Goal: Task Accomplishment & Management: Complete application form

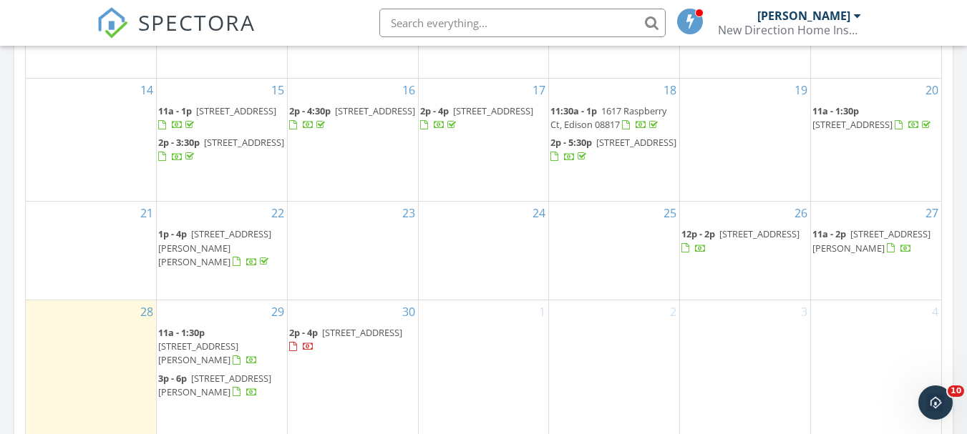
scroll to position [930, 0]
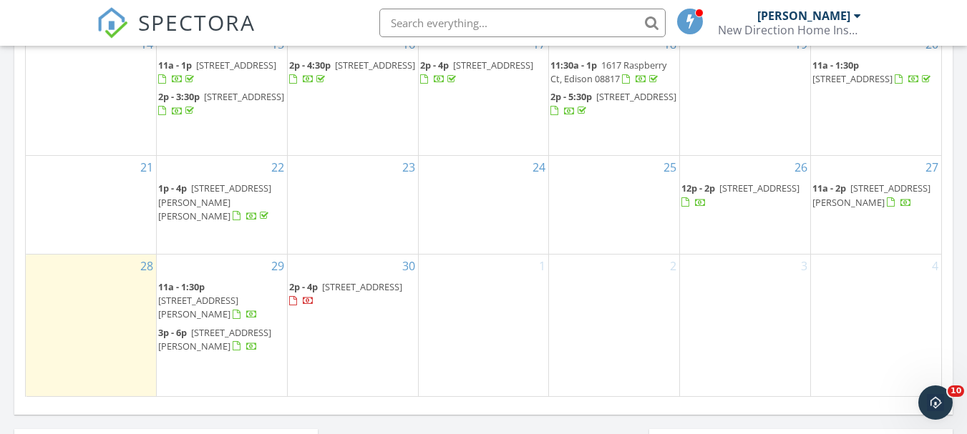
click at [327, 281] on span "441 11th St, Hammonton 08037" at bounding box center [362, 287] width 80 height 13
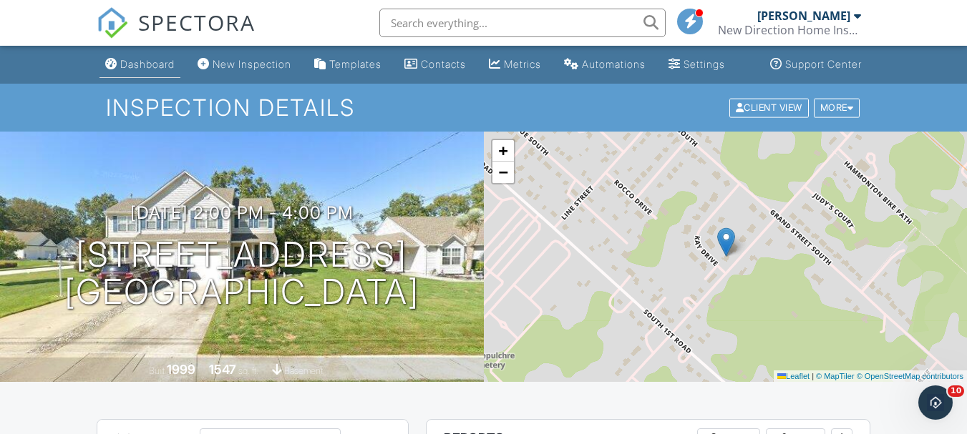
click at [156, 70] on div "Dashboard" at bounding box center [147, 64] width 54 height 12
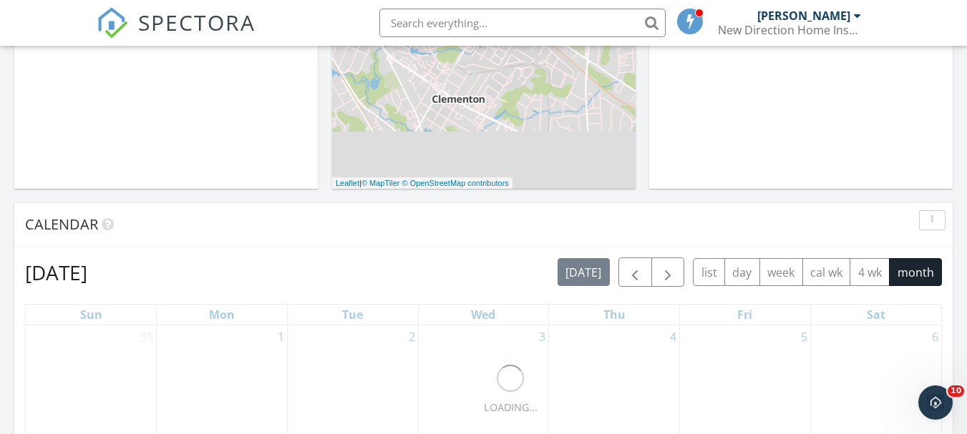
scroll to position [644, 0]
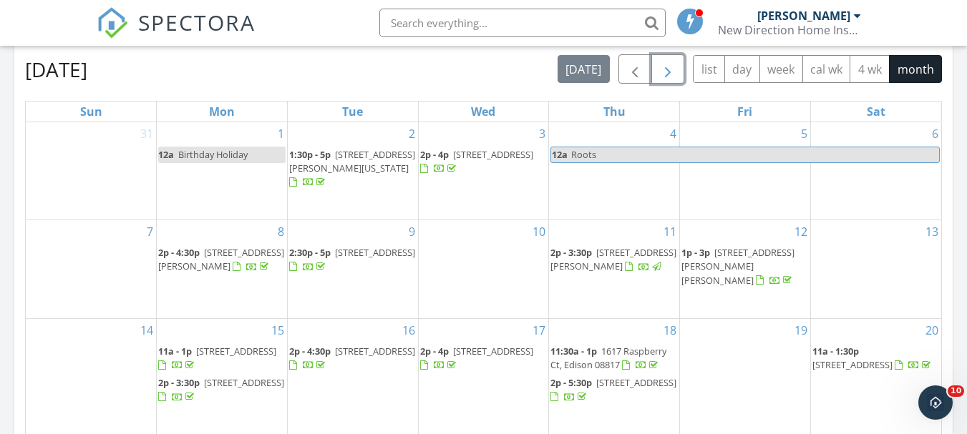
click at [671, 61] on span "button" at bounding box center [667, 69] width 17 height 17
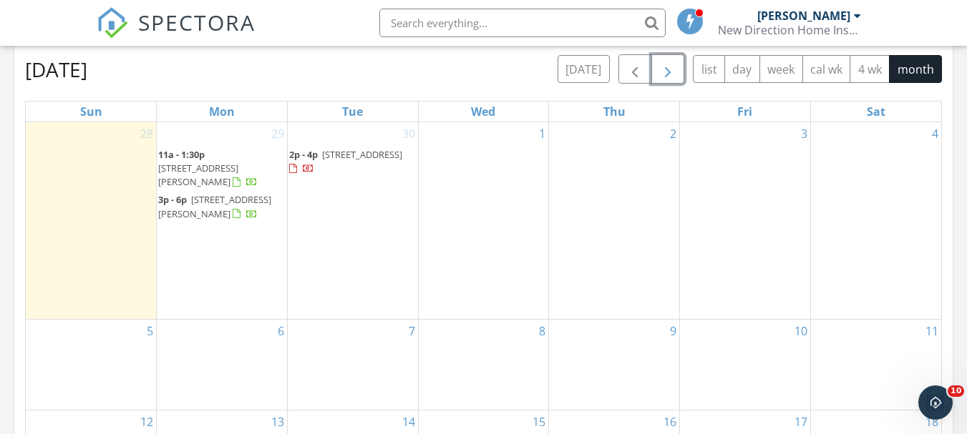
click at [722, 374] on div "10" at bounding box center [745, 365] width 130 height 90
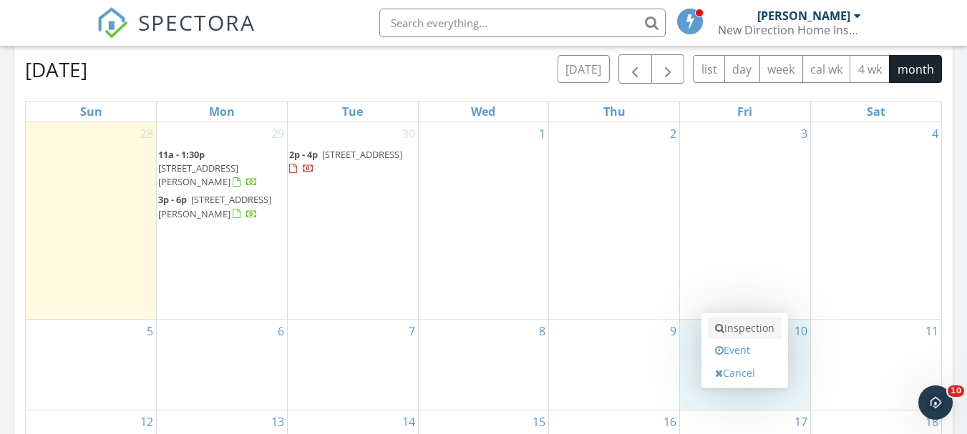
click at [746, 317] on link "Inspection" at bounding box center [745, 328] width 74 height 23
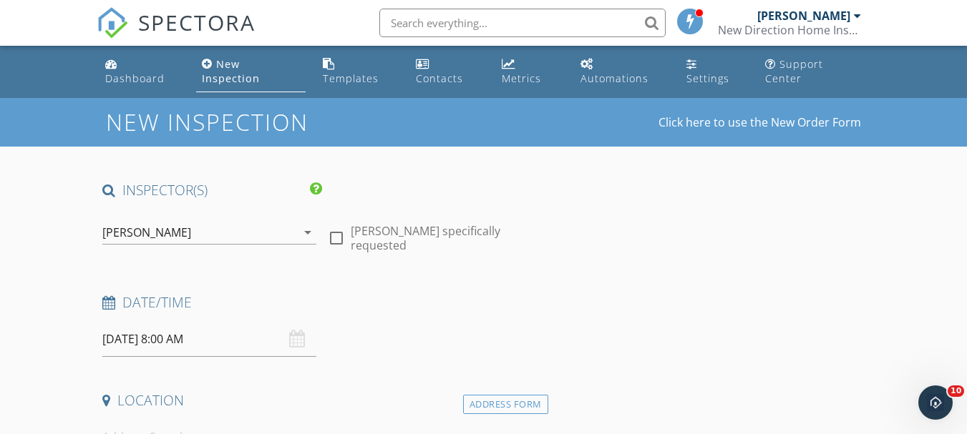
click at [226, 340] on input "[DATE] 8:00 AM" at bounding box center [209, 339] width 214 height 35
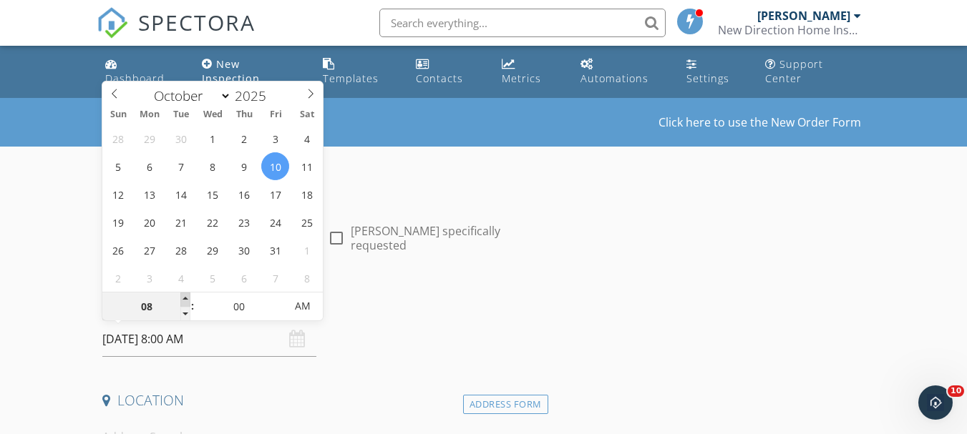
type input "09"
type input "10/10/2025 9:00 AM"
click at [182, 298] on span at bounding box center [185, 300] width 10 height 14
type input "10"
type input "10/10/2025 10:00 AM"
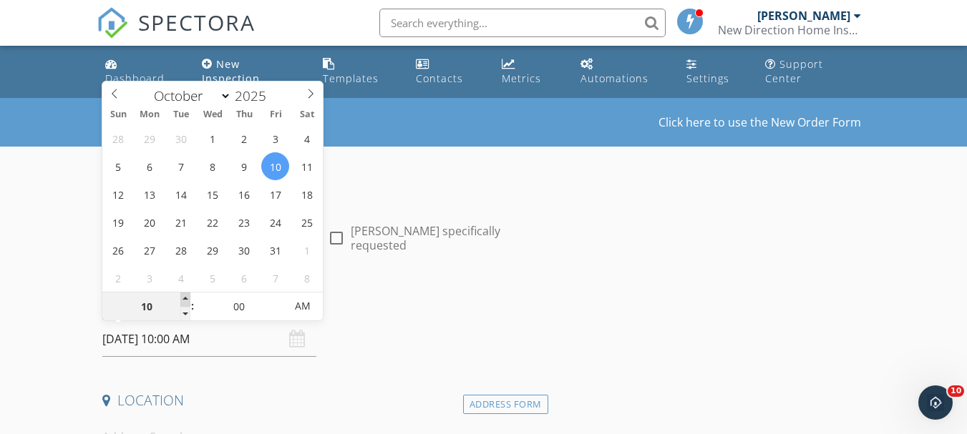
click at [182, 298] on span at bounding box center [185, 300] width 10 height 14
type input "11"
type input "10/10/2025 11:00 AM"
click at [182, 298] on span at bounding box center [185, 300] width 10 height 14
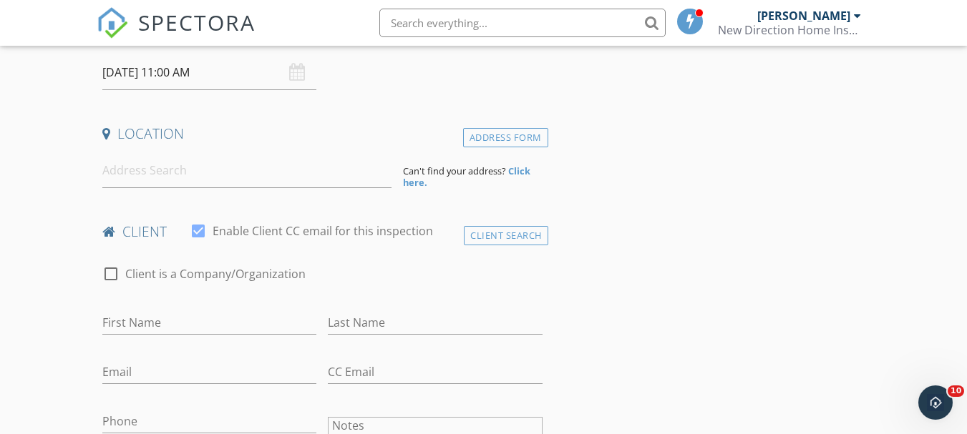
scroll to position [286, 0]
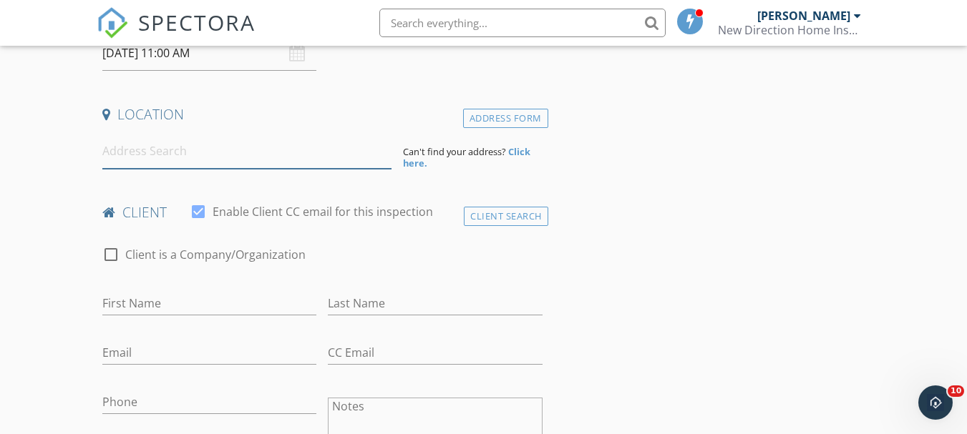
click at [131, 158] on input at bounding box center [246, 151] width 289 height 35
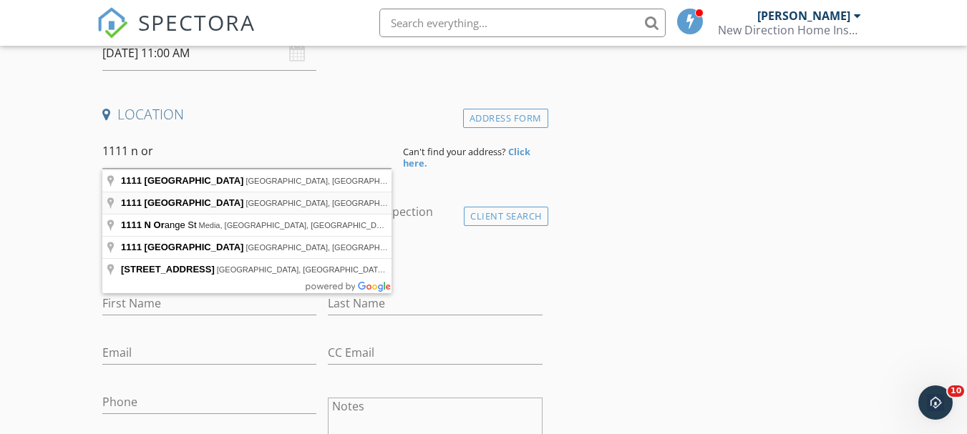
type input "1111 North Orchard Road, Vineland, NJ, USA"
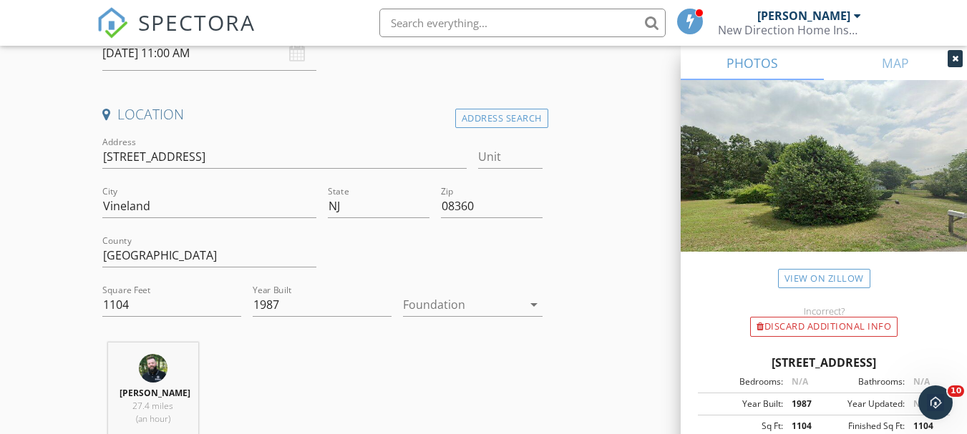
click at [462, 303] on div at bounding box center [462, 304] width 119 height 23
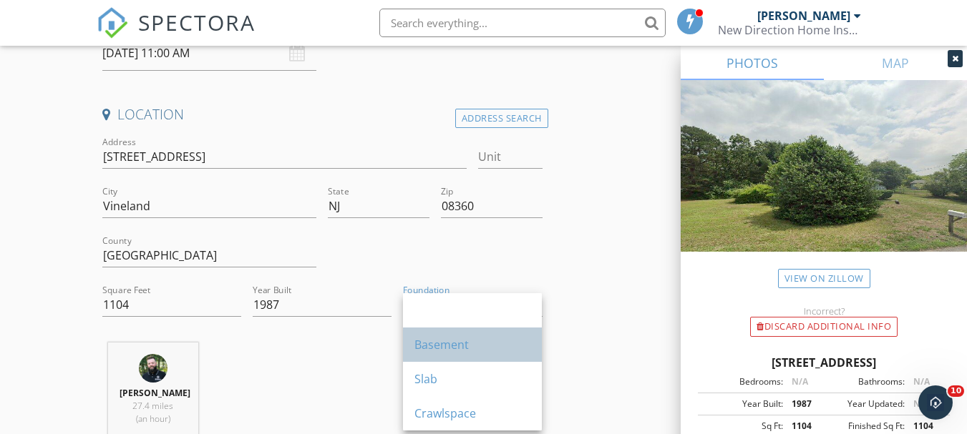
click at [452, 342] on div "Basement" at bounding box center [472, 344] width 116 height 17
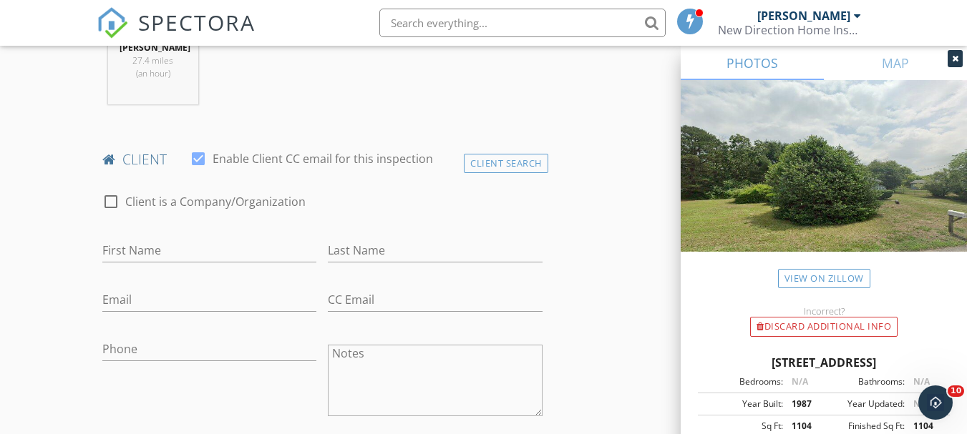
scroll to position [644, 0]
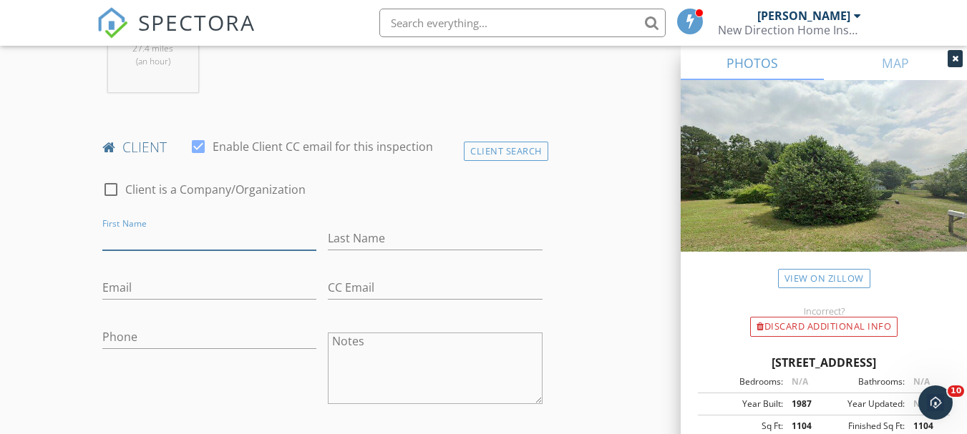
click at [125, 246] on input "First Name" at bounding box center [209, 239] width 214 height 24
type input "Enrique"
click at [451, 233] on input "Last Name" at bounding box center [435, 239] width 214 height 24
type input "Perez"
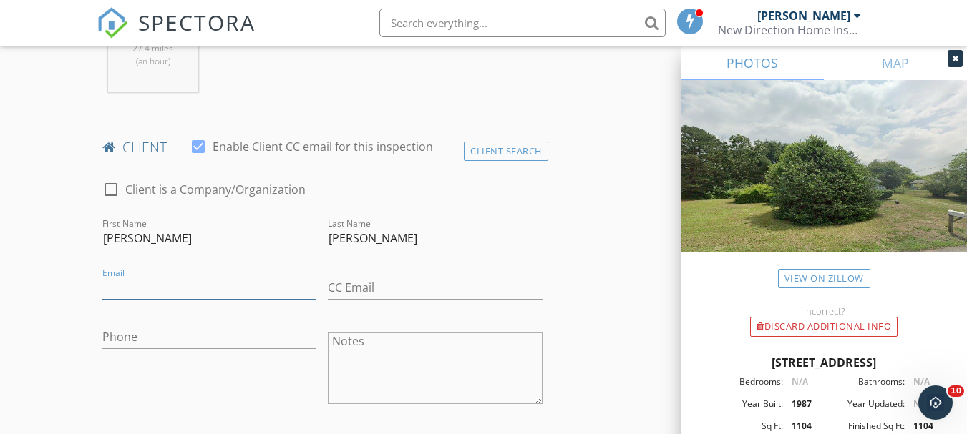
click at [139, 294] on input "Email" at bounding box center [209, 288] width 214 height 24
type input "epperez2201@gmail.com"
click at [132, 337] on input "Phone" at bounding box center [209, 338] width 214 height 24
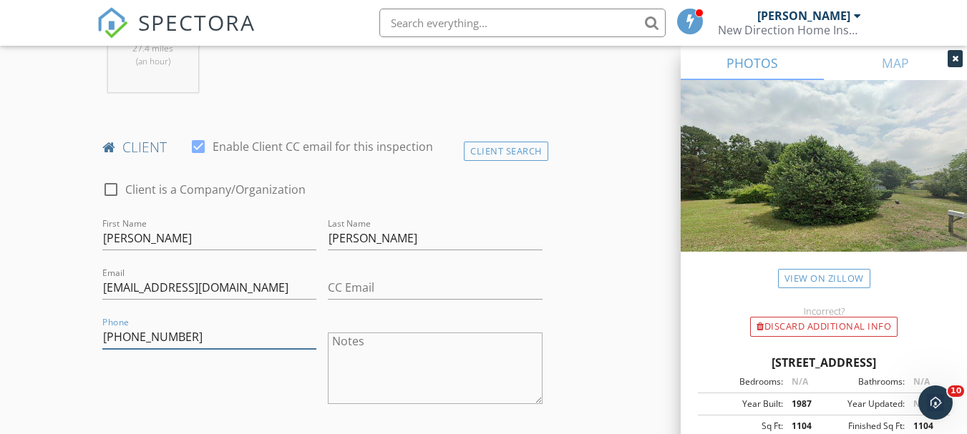
type input "856-466-0808"
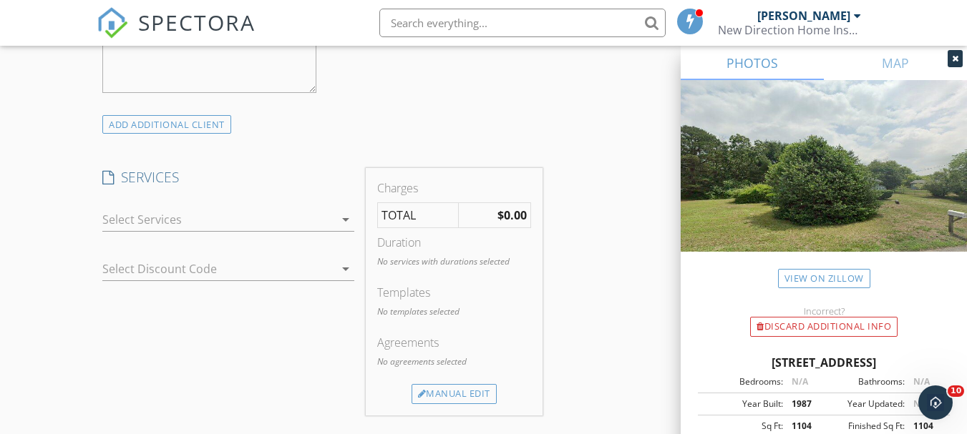
scroll to position [1074, 0]
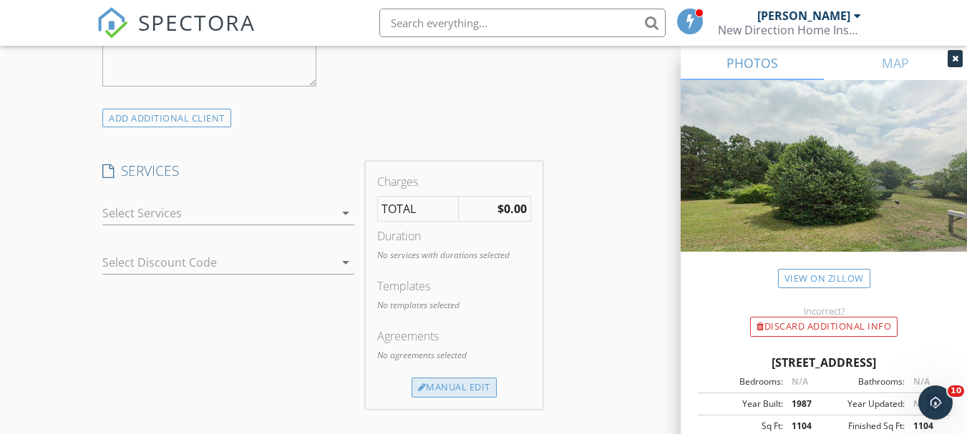
click at [419, 386] on div at bounding box center [422, 388] width 9 height 9
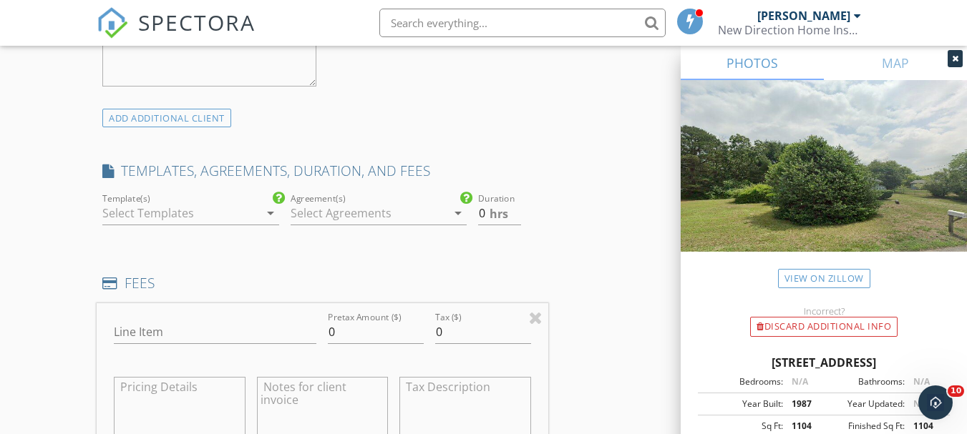
click at [189, 217] on div at bounding box center [180, 213] width 157 height 23
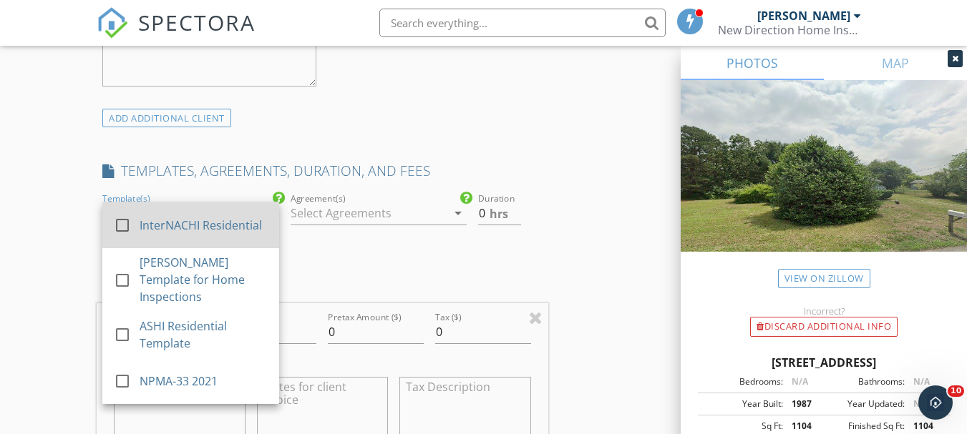
drag, startPoint x: 190, startPoint y: 218, endPoint x: 203, endPoint y: 218, distance: 12.2
click at [194, 218] on div "InterNACHI Residential" at bounding box center [204, 225] width 128 height 17
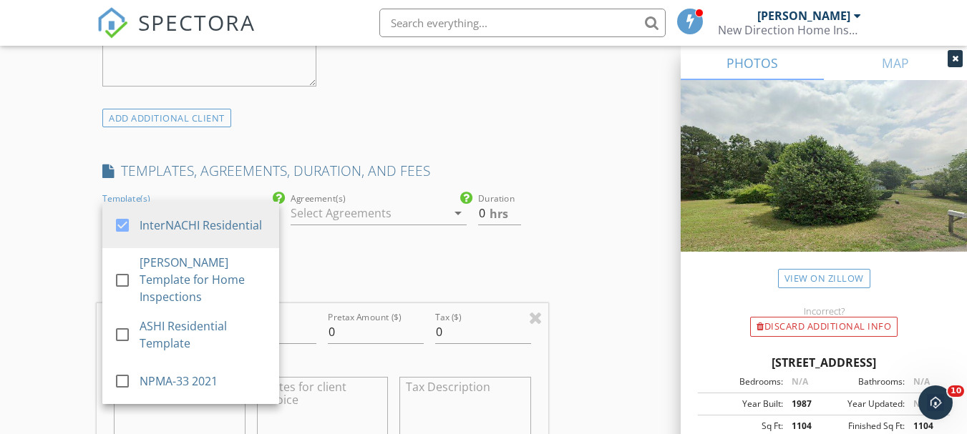
click at [308, 210] on div at bounding box center [369, 213] width 157 height 23
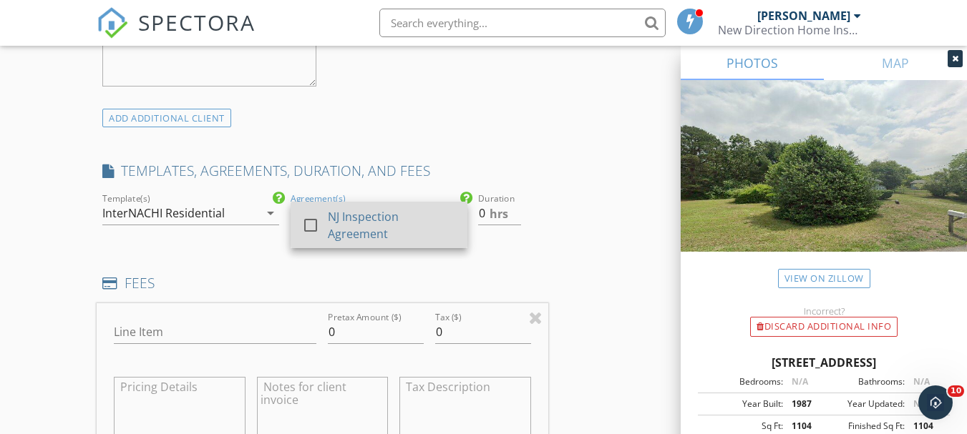
click at [311, 217] on div at bounding box center [310, 225] width 24 height 24
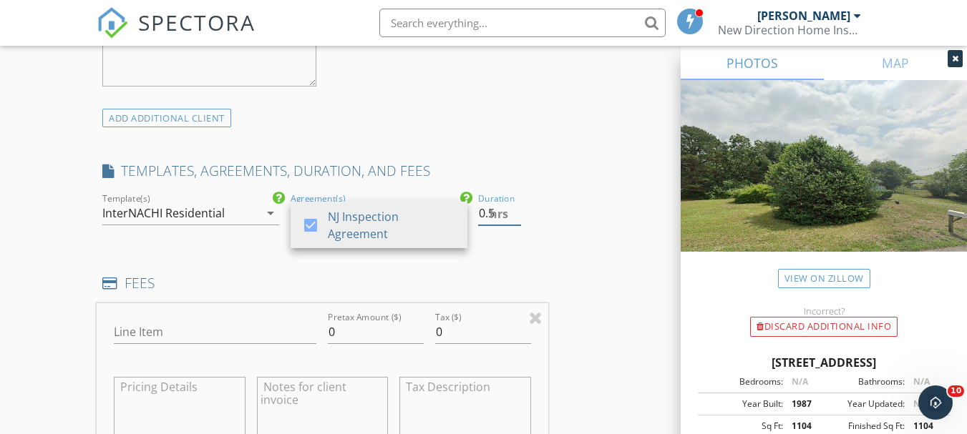
click at [517, 208] on input "0.5" at bounding box center [499, 214] width 42 height 24
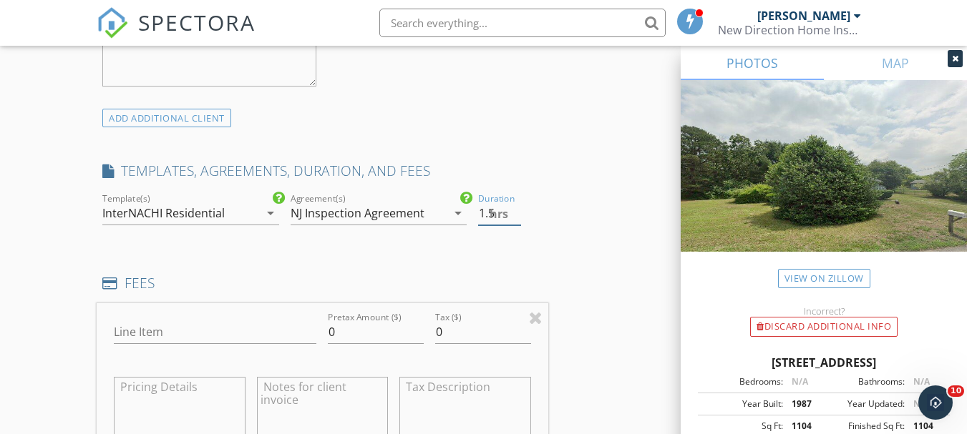
click at [517, 208] on input "1.5" at bounding box center [499, 214] width 42 height 24
type input "2"
click at [517, 208] on input "2" at bounding box center [499, 214] width 42 height 24
click at [188, 331] on input "Line Item" at bounding box center [215, 333] width 203 height 24
type input "Residential Home Inspection"
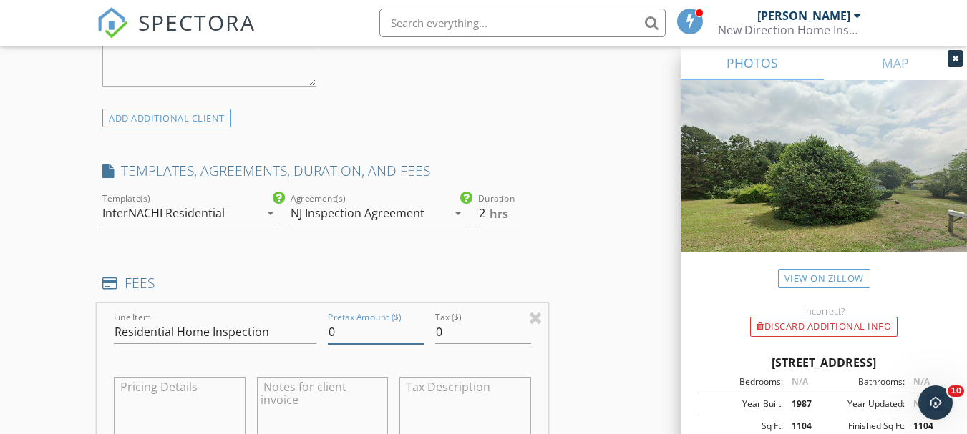
drag, startPoint x: 339, startPoint y: 331, endPoint x: 318, endPoint y: 340, distance: 21.8
click at [322, 339] on div "Pretax Amount ($) 0" at bounding box center [375, 333] width 107 height 49
type input "475.00"
click at [35, 356] on div "New Inspection Click here to use the New Order Form INSPECTOR(S) check_box Mich…" at bounding box center [483, 358] width 967 height 2668
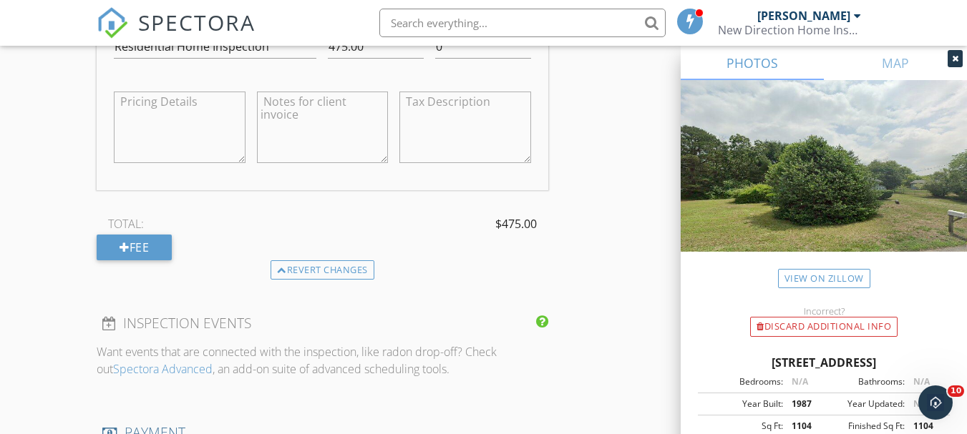
scroll to position [1360, 0]
click at [153, 246] on div "Fee" at bounding box center [134, 247] width 75 height 26
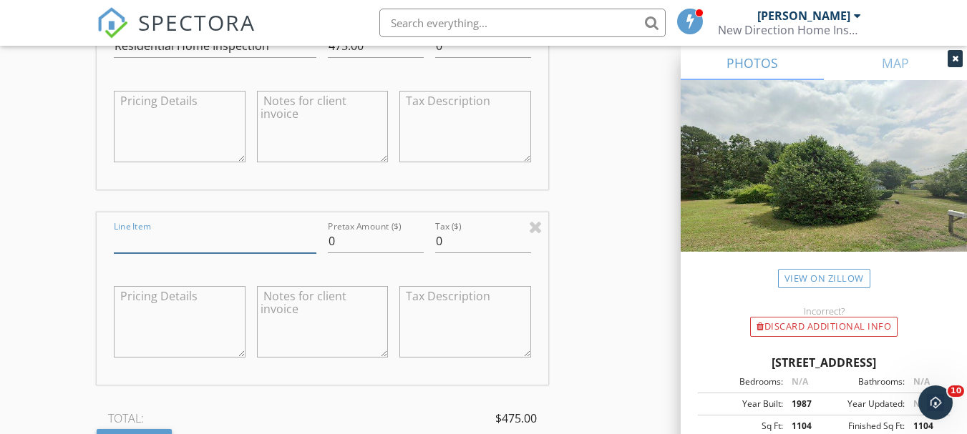
click at [168, 242] on input "Line Item" at bounding box center [215, 242] width 203 height 24
type input "Radon Level Testing"
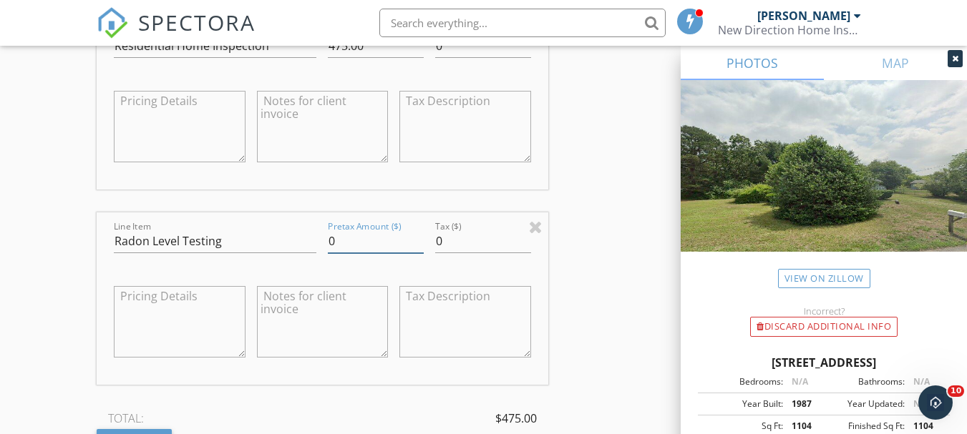
drag, startPoint x: 336, startPoint y: 240, endPoint x: 322, endPoint y: 249, distance: 16.1
click at [322, 249] on div "Pretax Amount ($) 0" at bounding box center [375, 242] width 107 height 49
type input "140.00"
click at [584, 253] on div "INSPECTOR(S) check_box Michael Orem PRIMARY Michael Orem arrow_drop_down check_…" at bounding box center [484, 194] width 774 height 2747
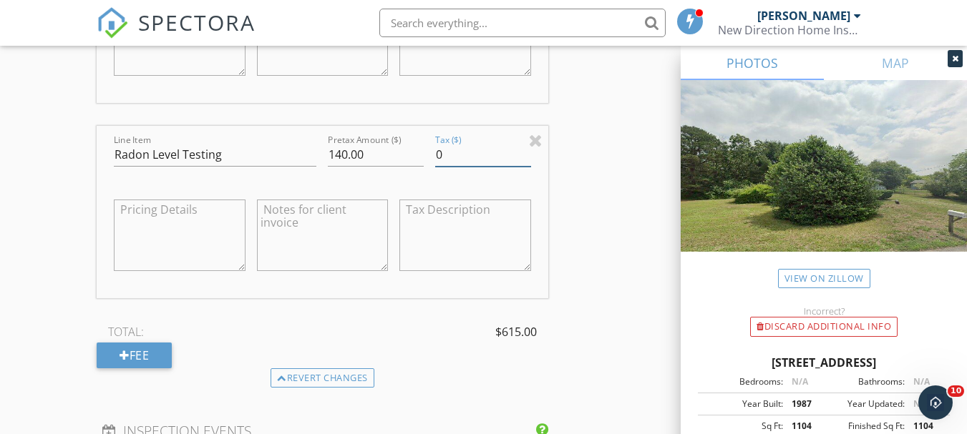
scroll to position [1503, 0]
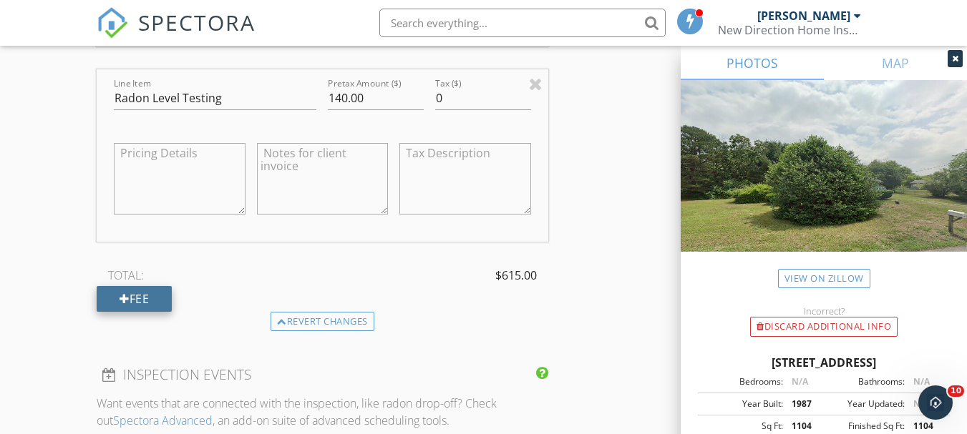
click at [155, 301] on div "Fee" at bounding box center [134, 299] width 75 height 26
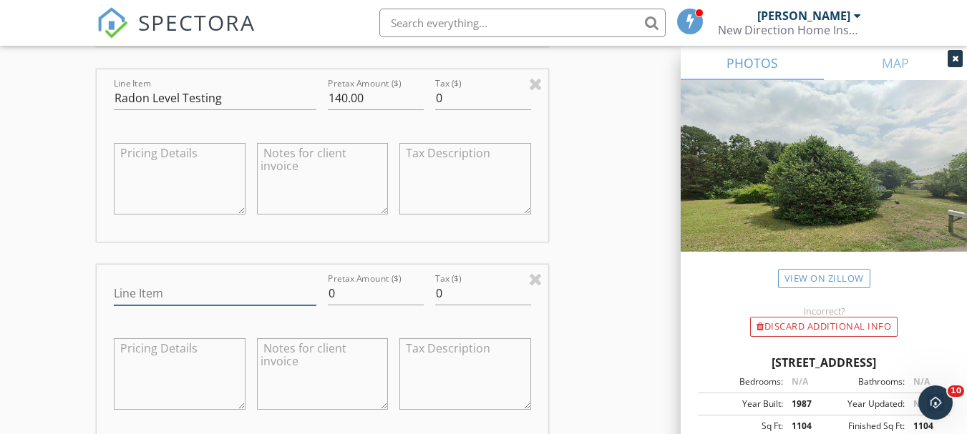
click at [167, 293] on input "Line Item" at bounding box center [215, 294] width 203 height 24
type input "WDO Inspection"
drag, startPoint x: 345, startPoint y: 294, endPoint x: 325, endPoint y: 308, distance: 24.2
click at [325, 308] on div "Pretax Amount ($) 0" at bounding box center [375, 295] width 107 height 49
type input "65.00"
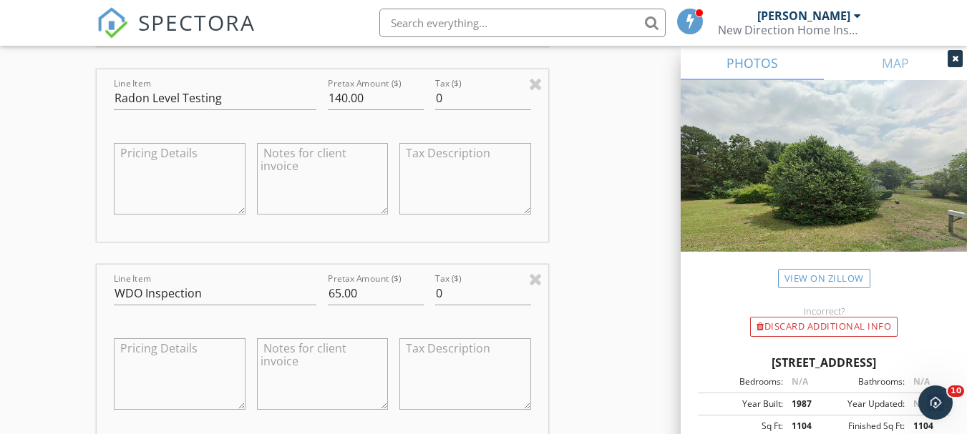
click at [590, 286] on div "INSPECTOR(S) check_box Michael Orem PRIMARY Michael Orem arrow_drop_down check_…" at bounding box center [484, 149] width 774 height 2942
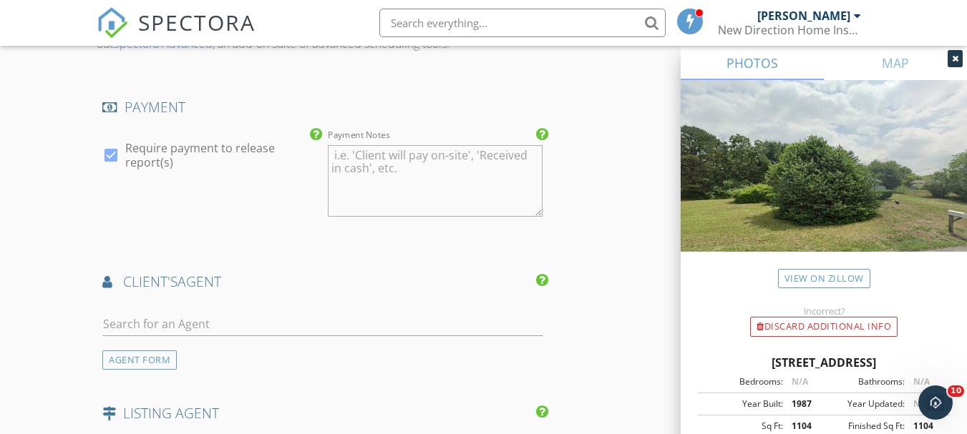
scroll to position [2147, 0]
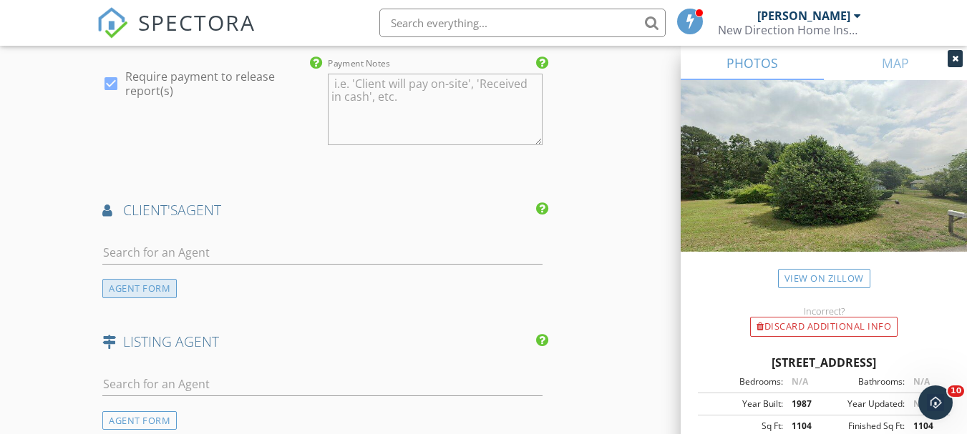
click at [128, 290] on div "AGENT FORM" at bounding box center [139, 288] width 74 height 19
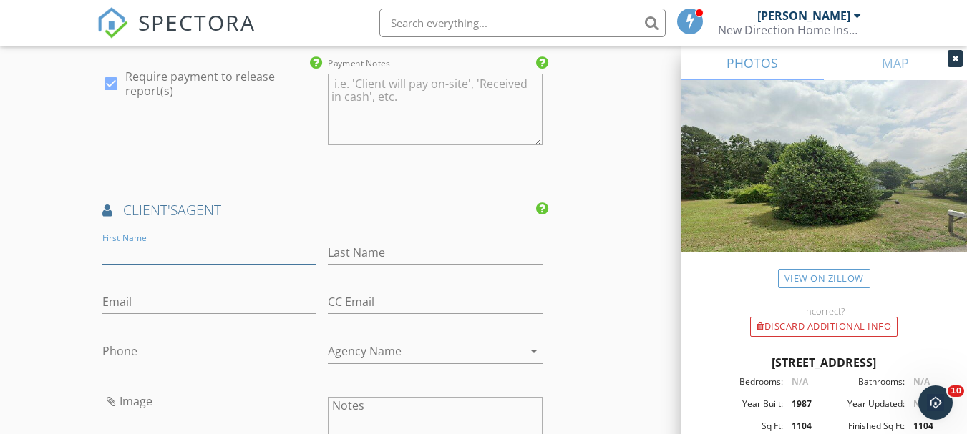
drag, startPoint x: 151, startPoint y: 252, endPoint x: 137, endPoint y: 252, distance: 14.3
click at [151, 252] on input "First Name" at bounding box center [209, 253] width 214 height 24
type input "Jennifer"
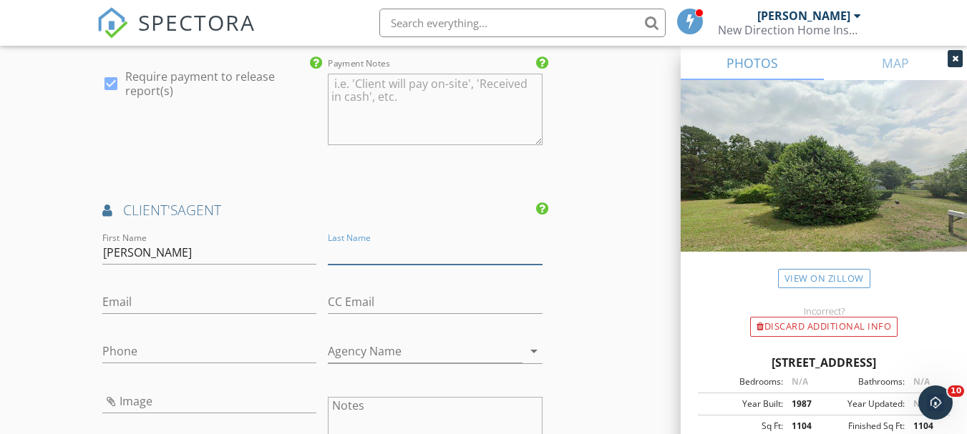
click at [354, 255] on input "Last Name" at bounding box center [435, 253] width 214 height 24
type input "Nevins"
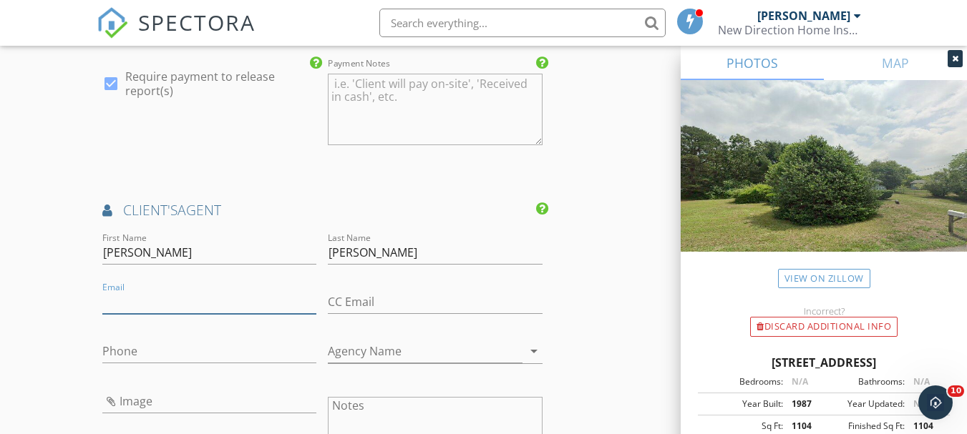
drag, startPoint x: 132, startPoint y: 303, endPoint x: 124, endPoint y: 308, distance: 9.9
click at [132, 303] on input "Email" at bounding box center [209, 303] width 214 height 24
type input "sjrealtorjenn@gmail.com"
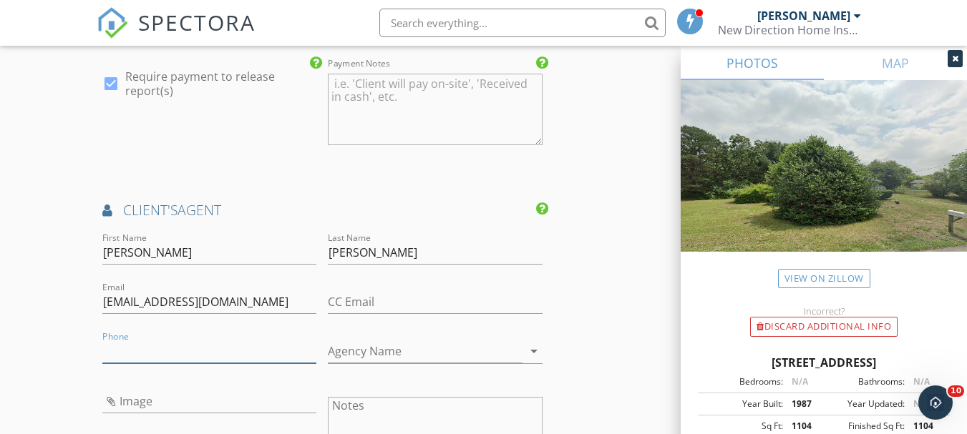
click at [115, 349] on input "Phone" at bounding box center [209, 352] width 214 height 24
type input "609-381-7816"
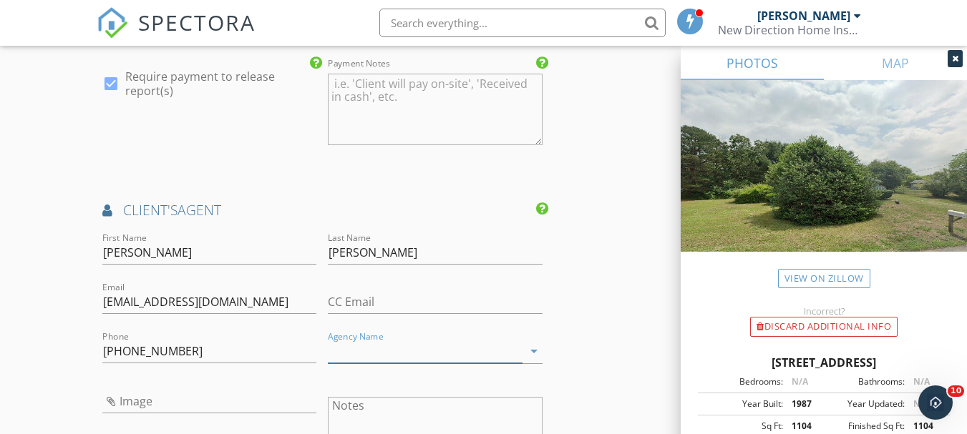
click at [337, 355] on input "Agency Name" at bounding box center [425, 352] width 194 height 24
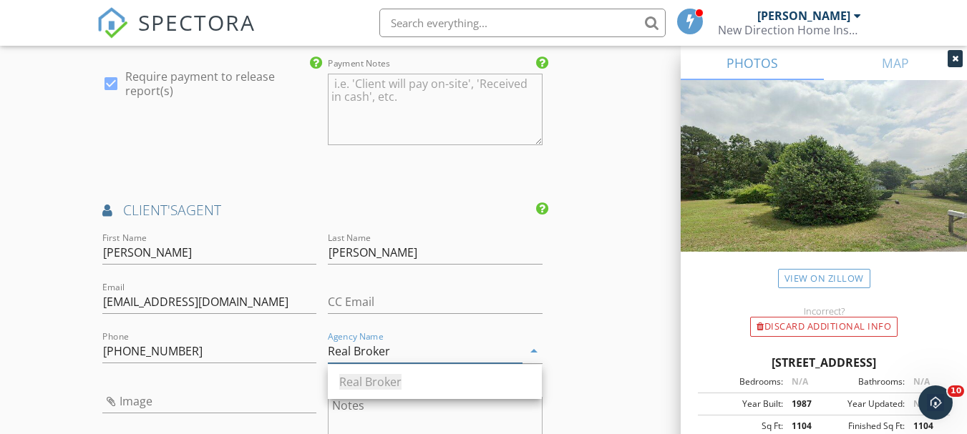
type input "Real Broker"
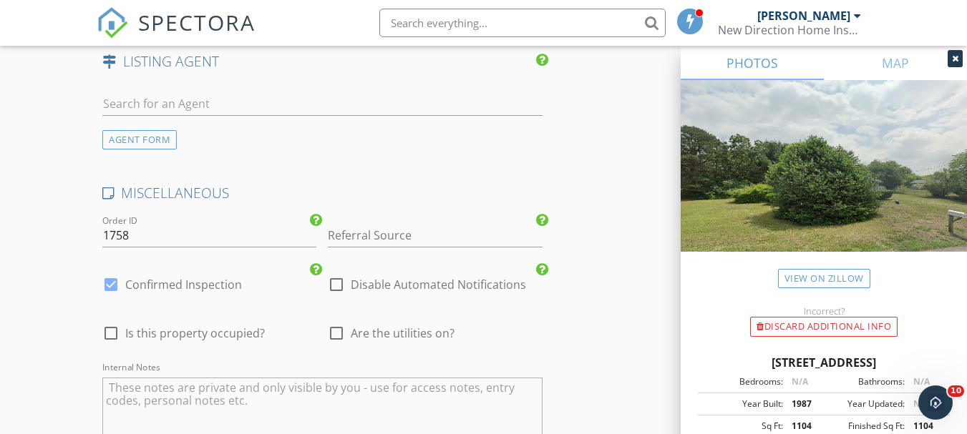
scroll to position [2863, 0]
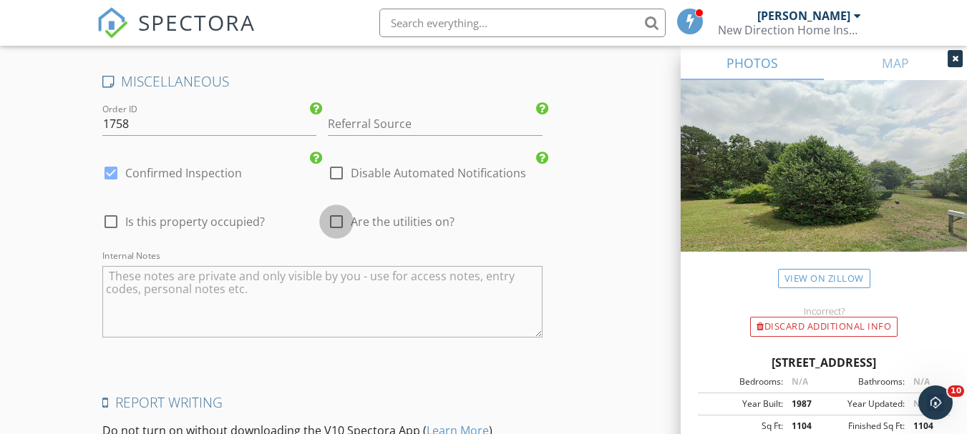
click at [344, 223] on div at bounding box center [336, 222] width 24 height 24
checkbox input "true"
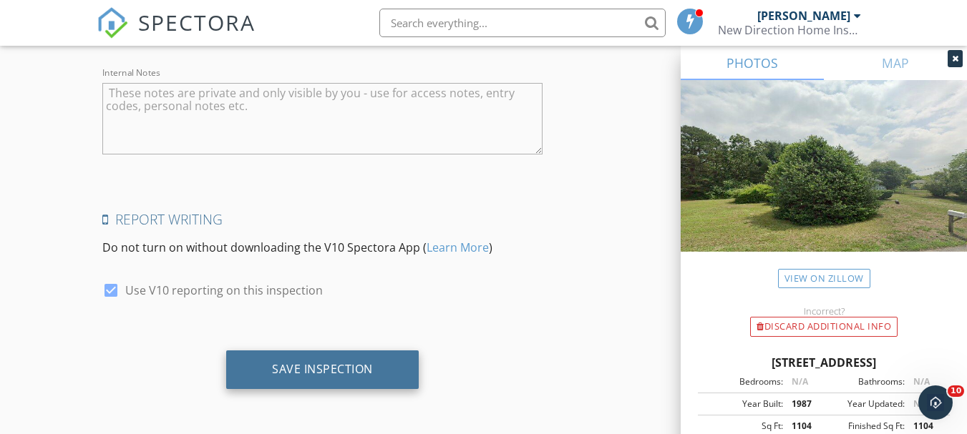
click at [339, 361] on div "Save Inspection" at bounding box center [322, 370] width 193 height 39
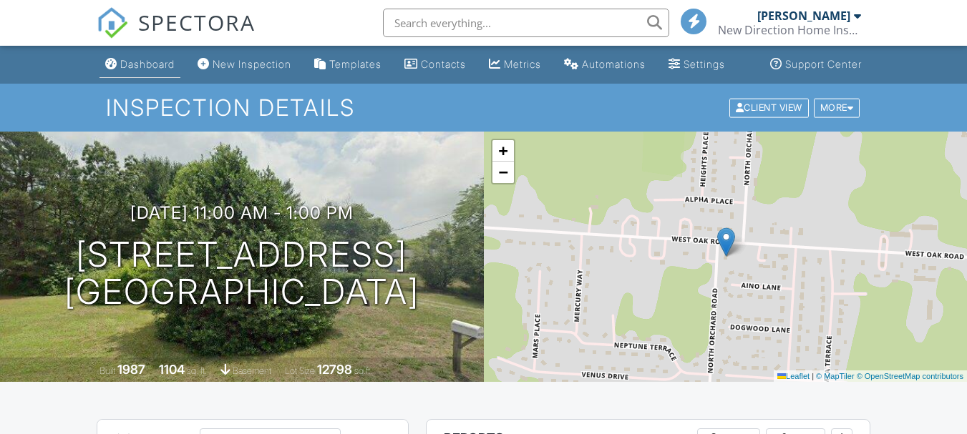
click at [137, 70] on div "Dashboard" at bounding box center [147, 64] width 54 height 12
